Goal: Check status: Check status

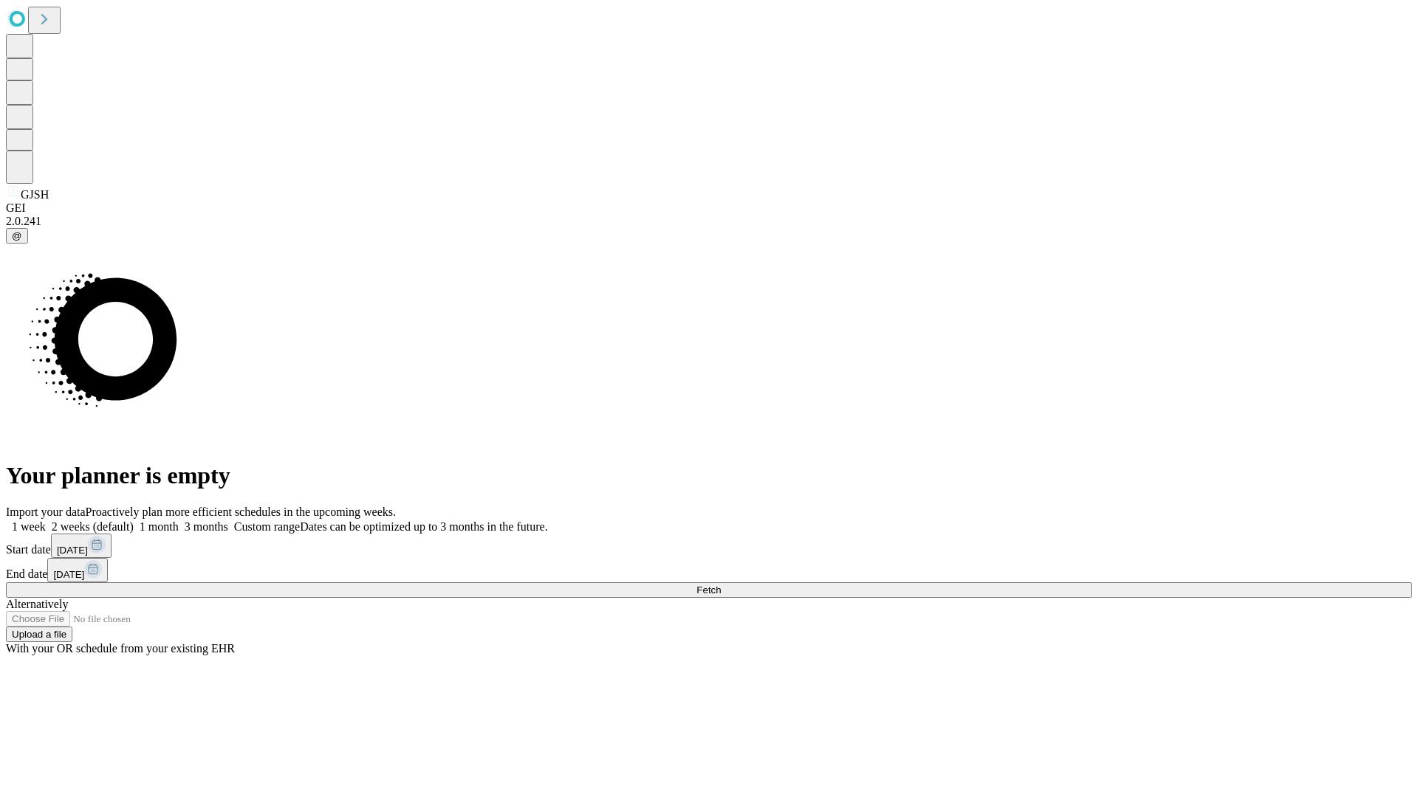
click at [721, 585] on span "Fetch" at bounding box center [708, 590] width 24 height 11
